Goal: Navigation & Orientation: Find specific page/section

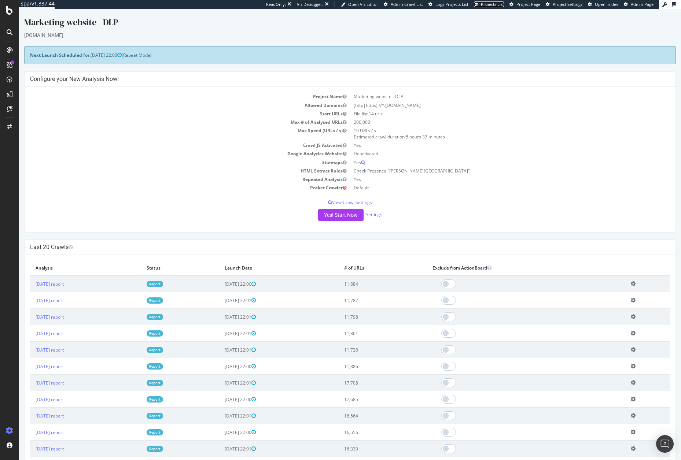
click at [488, 3] on span "Projects List" at bounding box center [492, 3] width 23 height 5
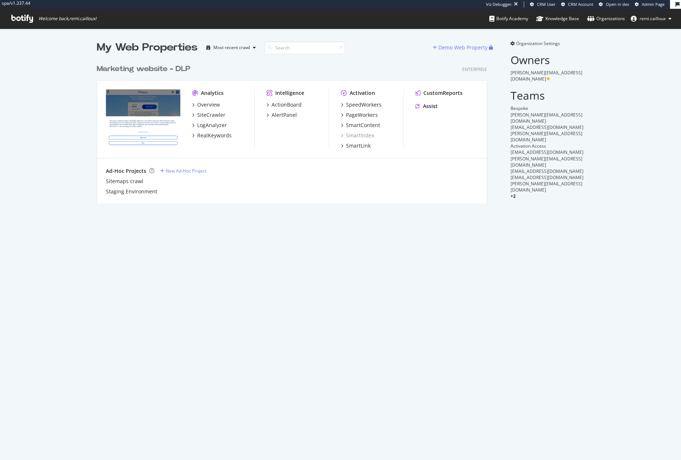
scroll to position [143, 390]
